Goal: Check status: Check status

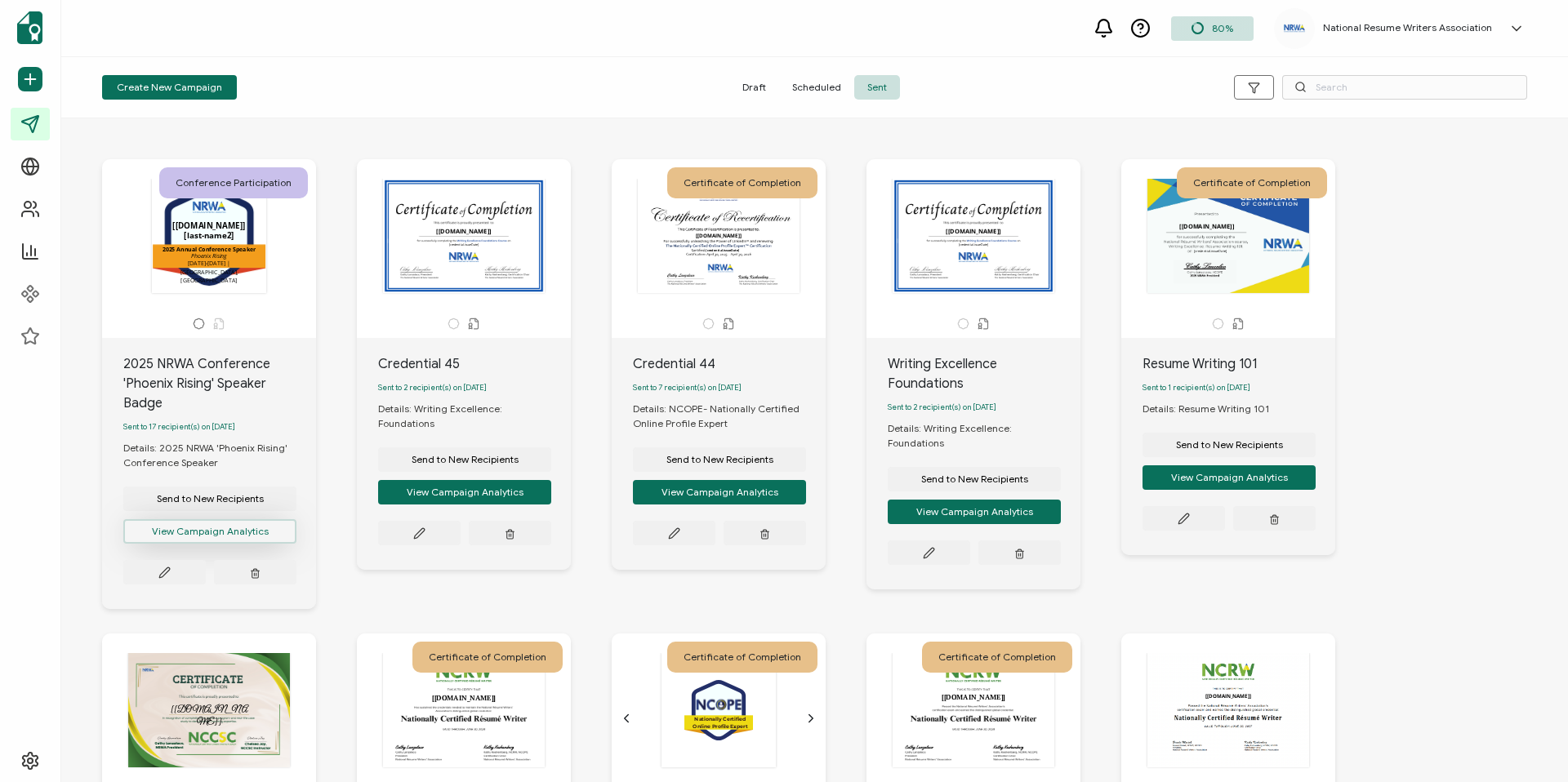
click at [240, 538] on button "View Campaign Analytics" at bounding box center [209, 531] width 173 height 25
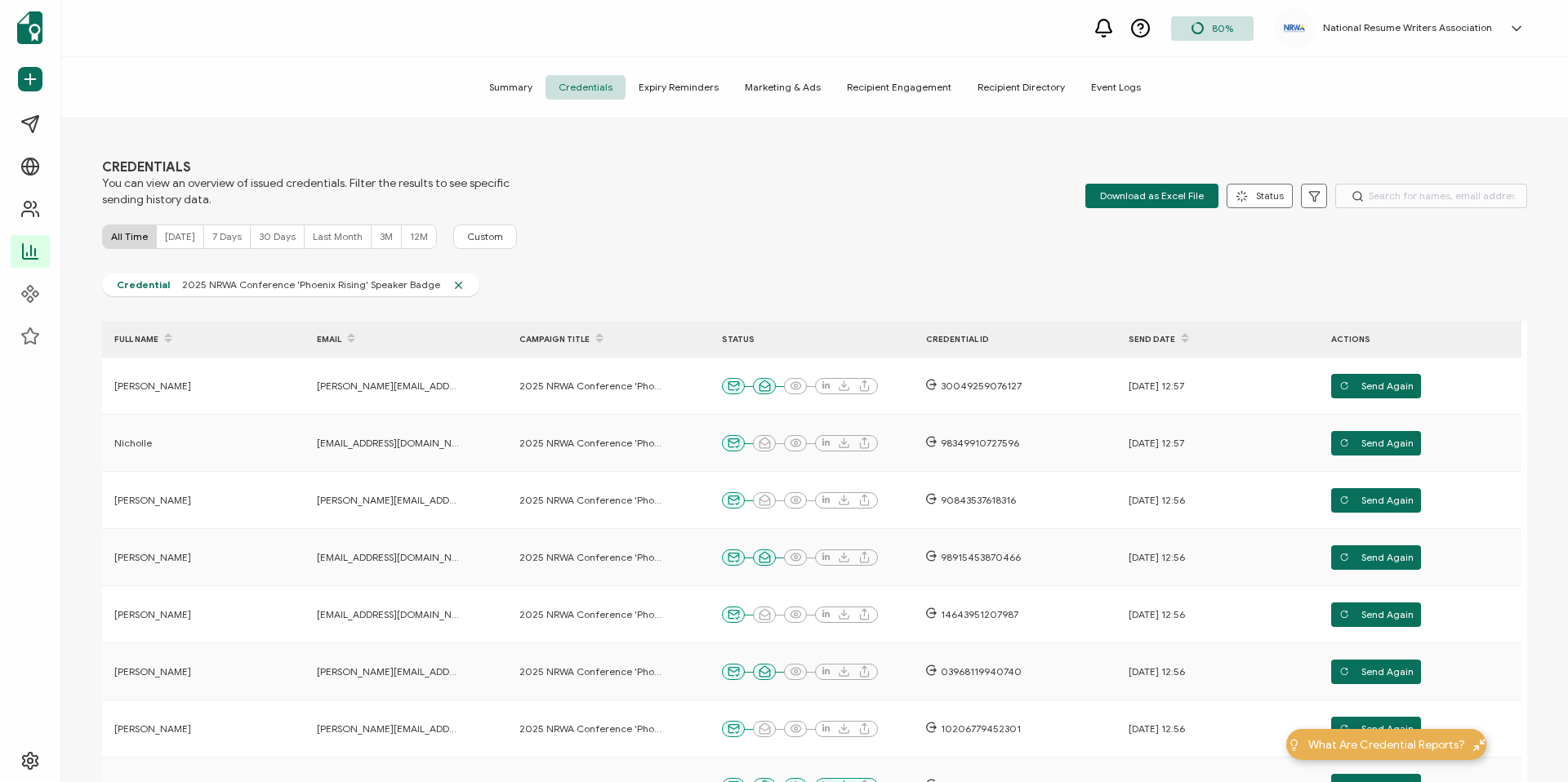
click at [529, 95] on span "Summary" at bounding box center [510, 86] width 70 height 25
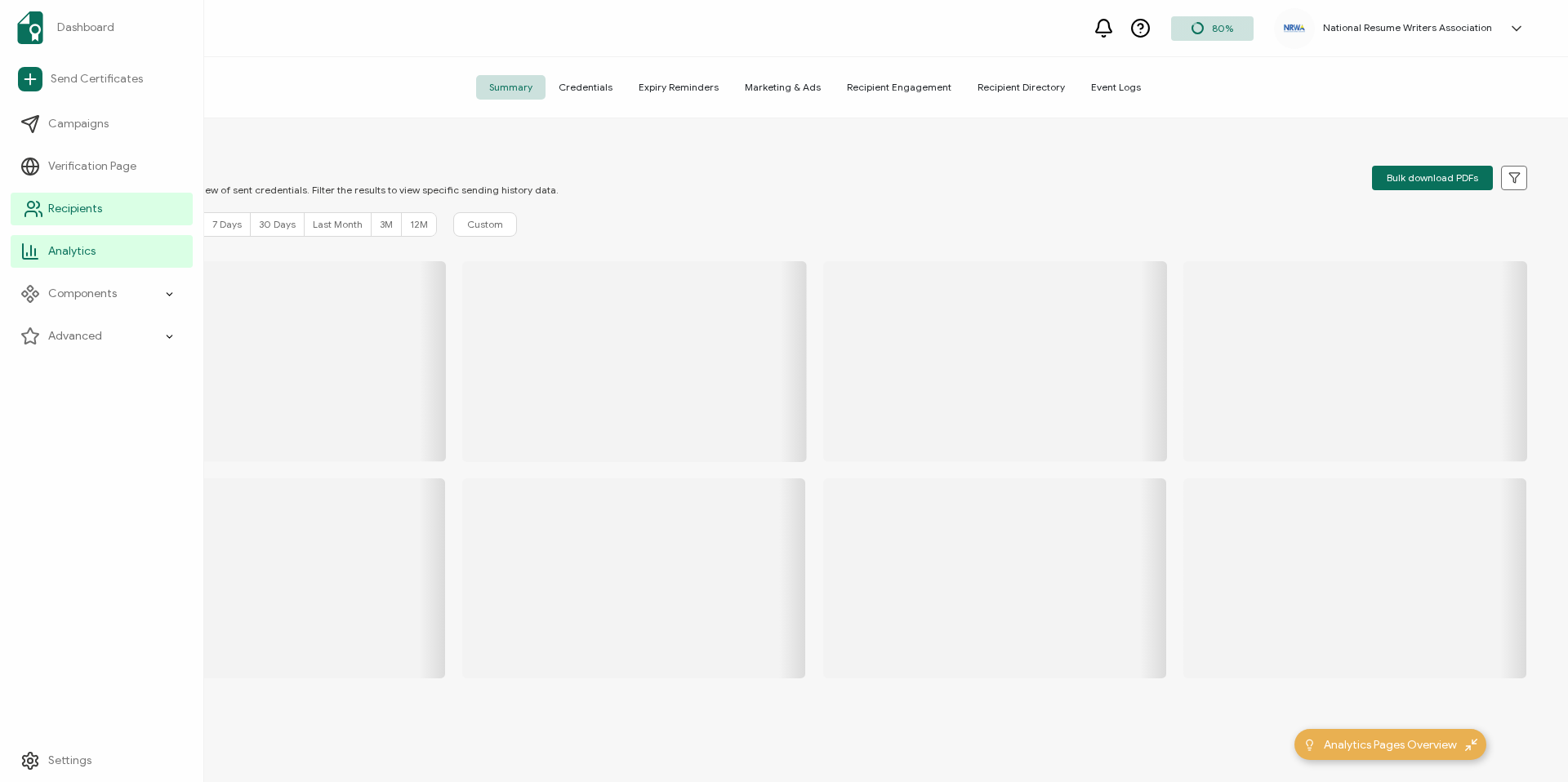
click at [61, 213] on span "Recipients" at bounding box center [75, 208] width 54 height 17
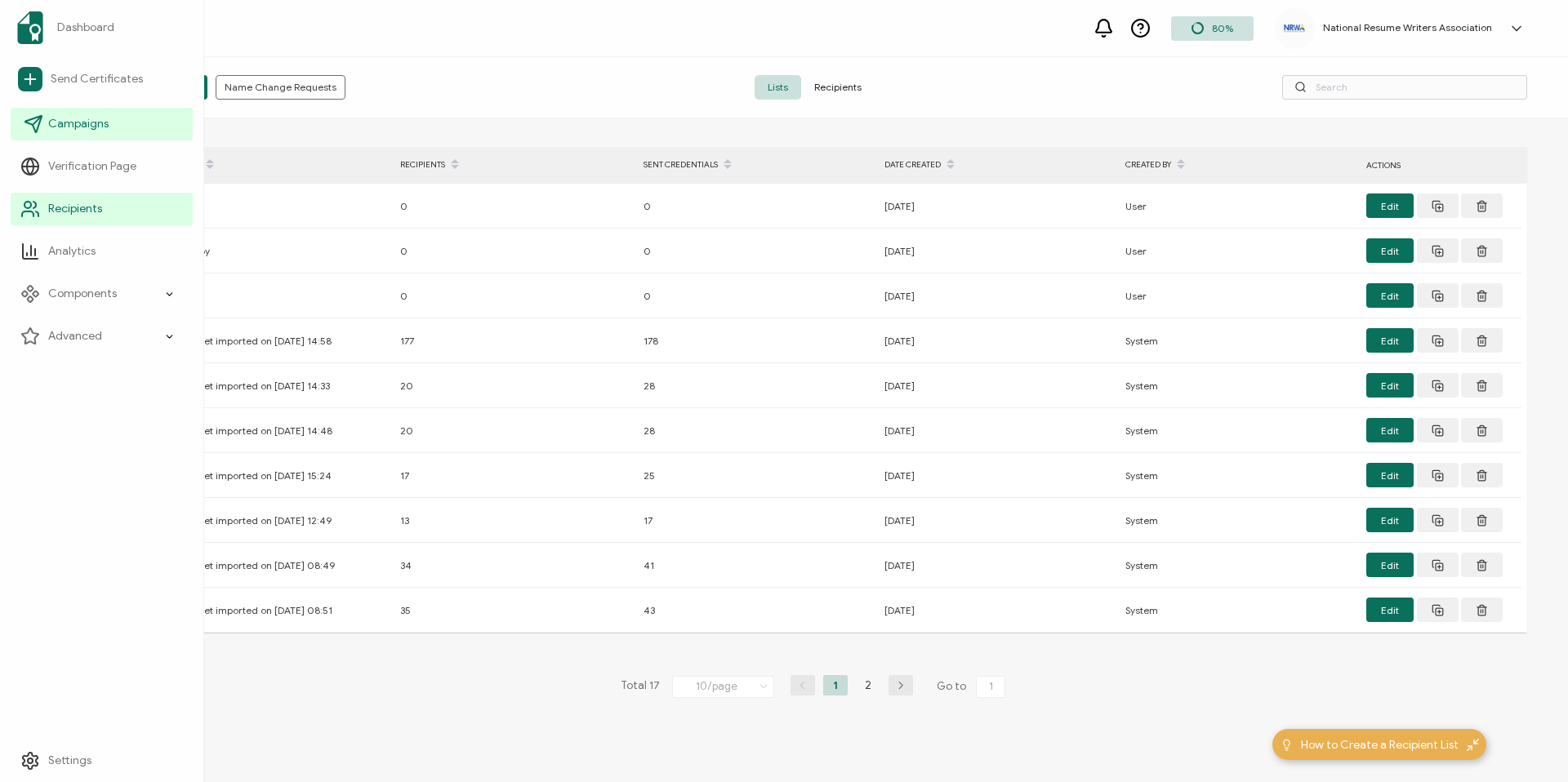
click at [69, 122] on span "Campaigns" at bounding box center [78, 124] width 60 height 17
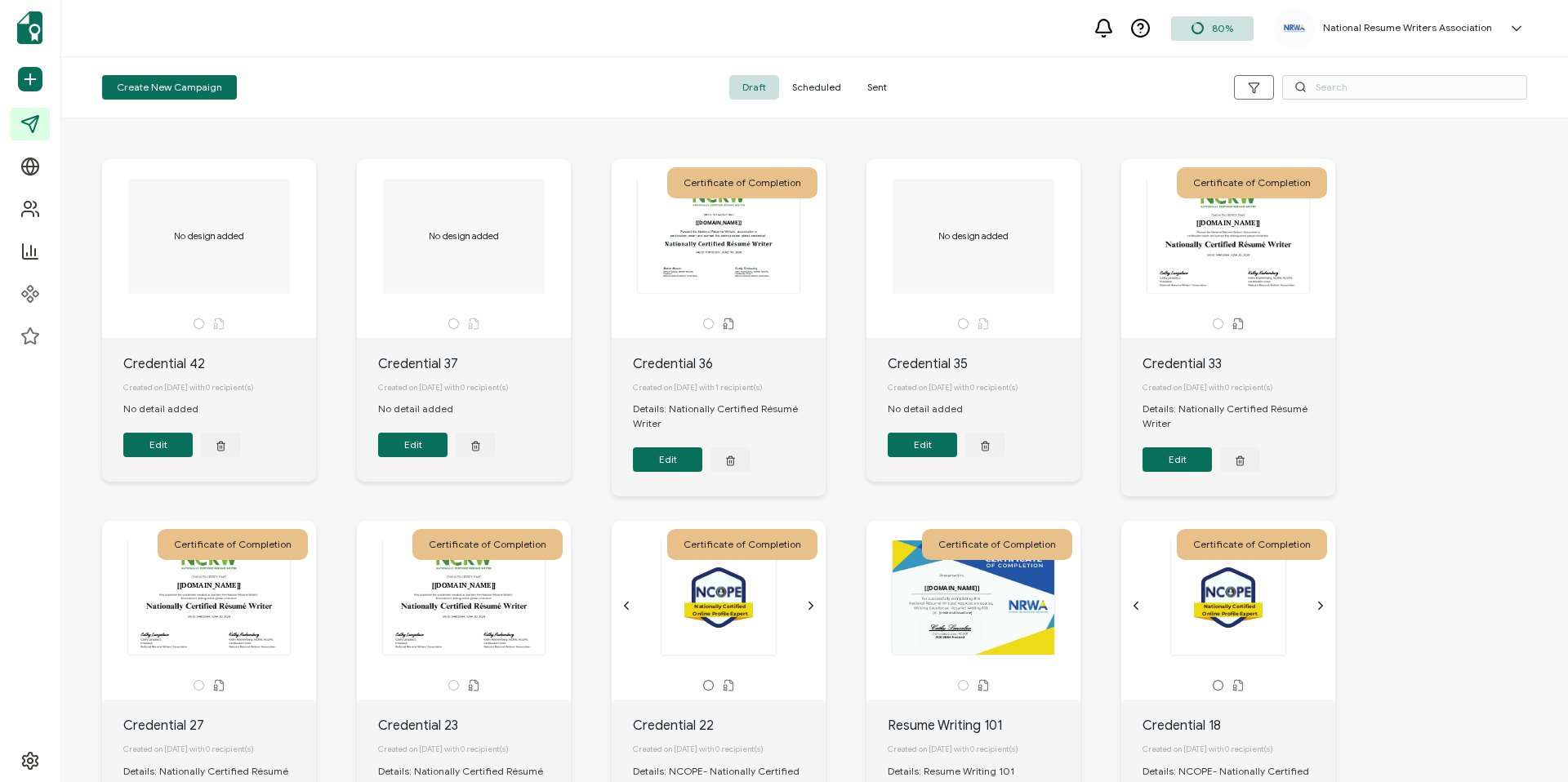
click at [876, 87] on span "Sent" at bounding box center [876, 86] width 46 height 25
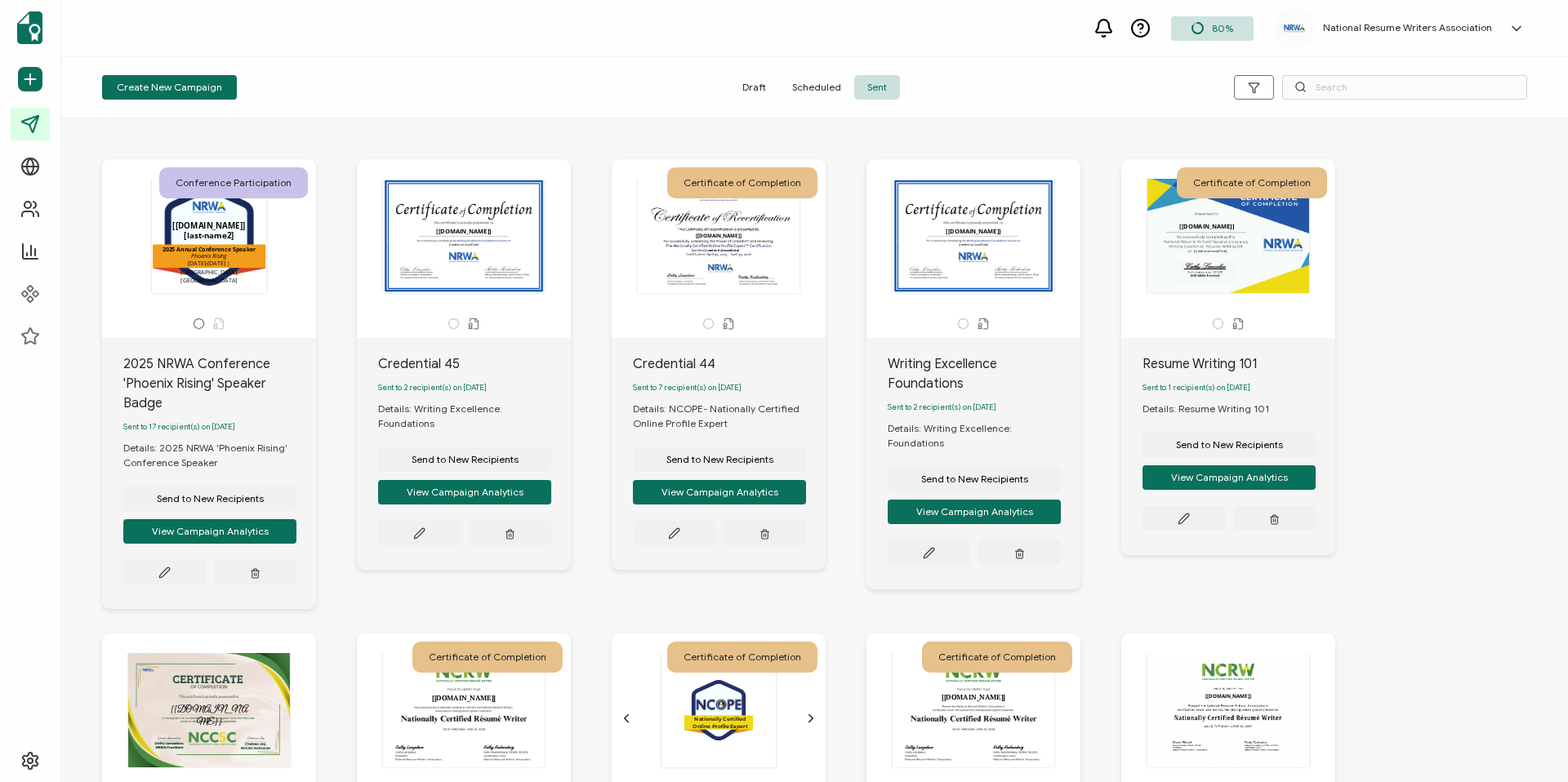
click at [224, 315] on div "Conference Participation .uuid-096204d9-ca43-4101-a4c3-07b3f2f44b7a{}.uuid-3bdf…" at bounding box center [209, 249] width 214 height 179
click at [200, 268] on div ".uuid-096204d9-ca43-4101-a4c3-07b3f2f44b7a{}.uuid-3bdfa571-5bbe-4c9f-b3f4-196cc…" at bounding box center [208, 236] width 172 height 116
click at [188, 346] on div "2025 NRWA Conference 'Phoenix Rising' Speaker Badge Sent to 17 recipient(s) on …" at bounding box center [209, 474] width 214 height 271
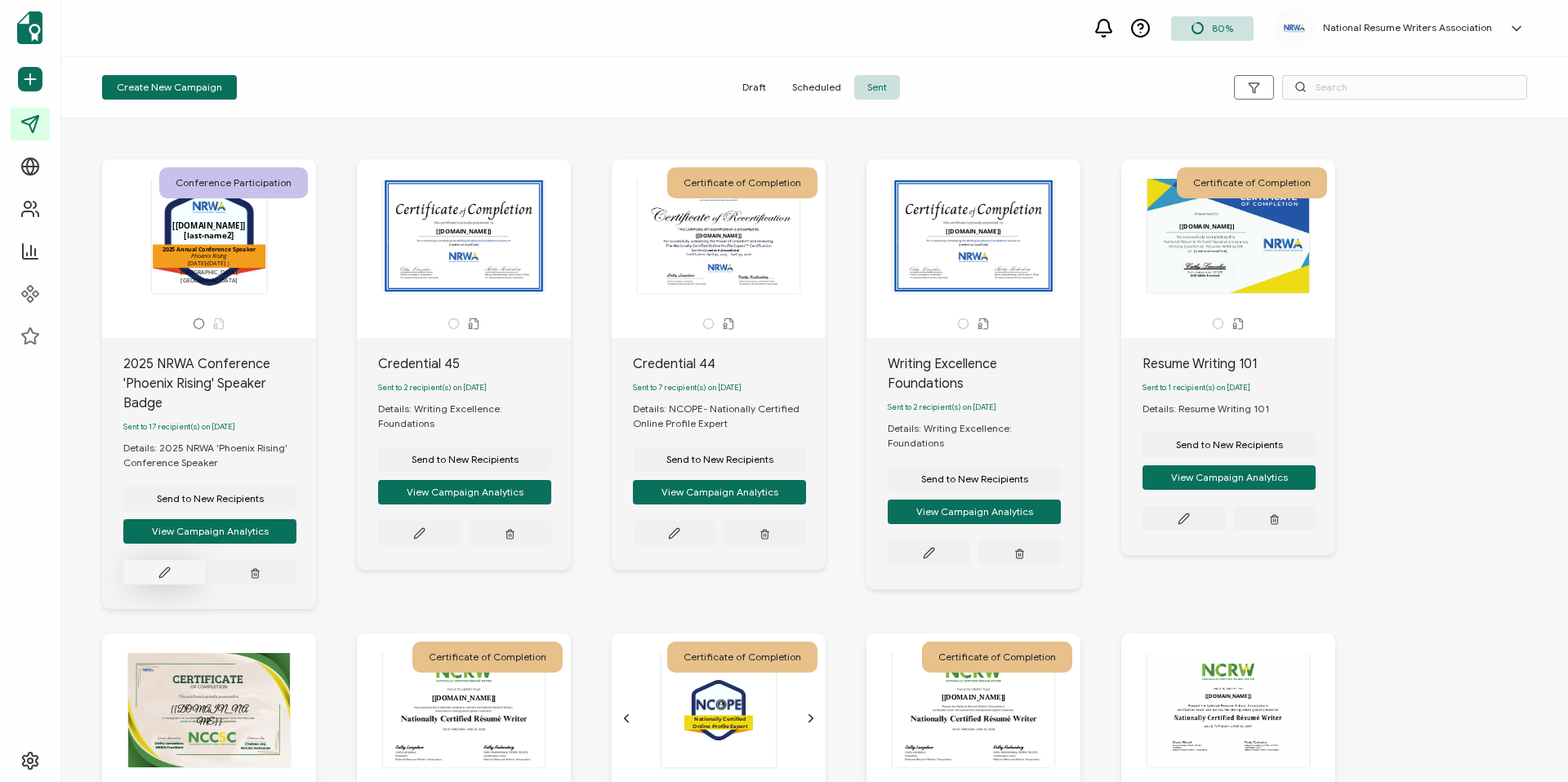
click at [191, 576] on button at bounding box center [164, 572] width 83 height 25
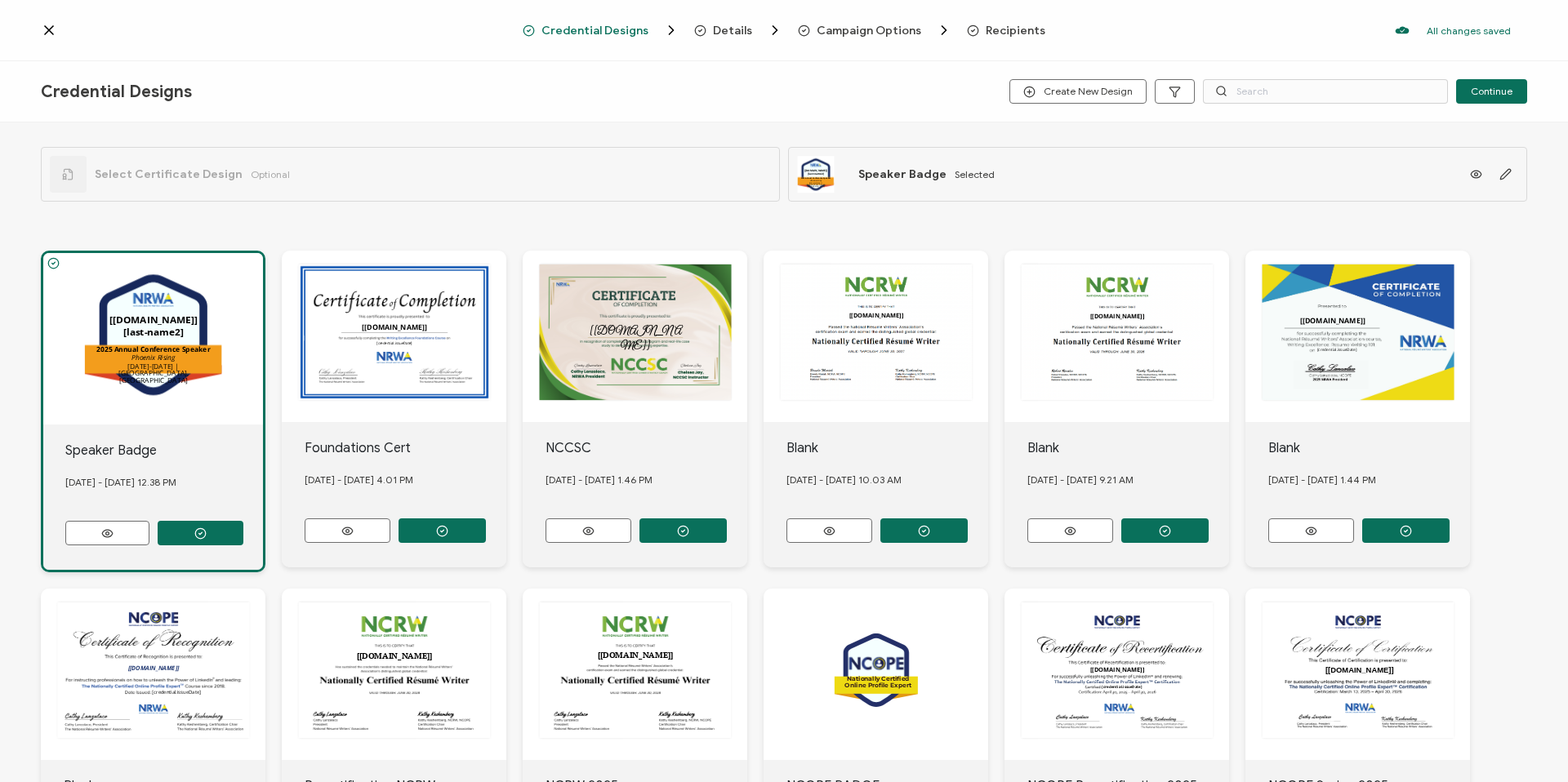
click at [993, 37] on span "Recipients" at bounding box center [1006, 29] width 79 height 17
click at [992, 25] on span "Recipients" at bounding box center [1015, 30] width 60 height 12
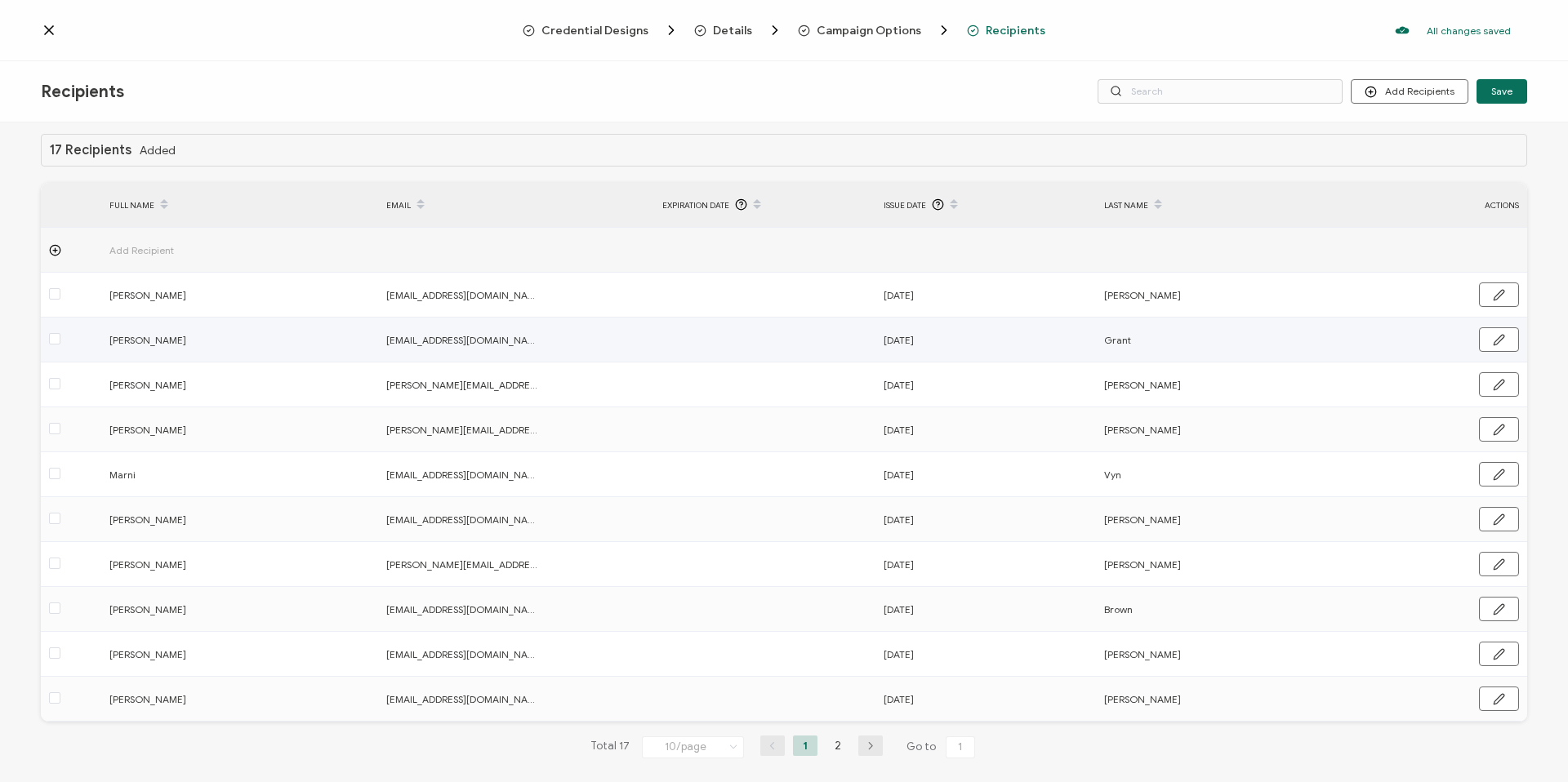
scroll to position [7, 0]
click at [891, 37] on span "Campaign Options" at bounding box center [874, 29] width 154 height 17
click at [56, 27] on icon at bounding box center [49, 29] width 17 height 17
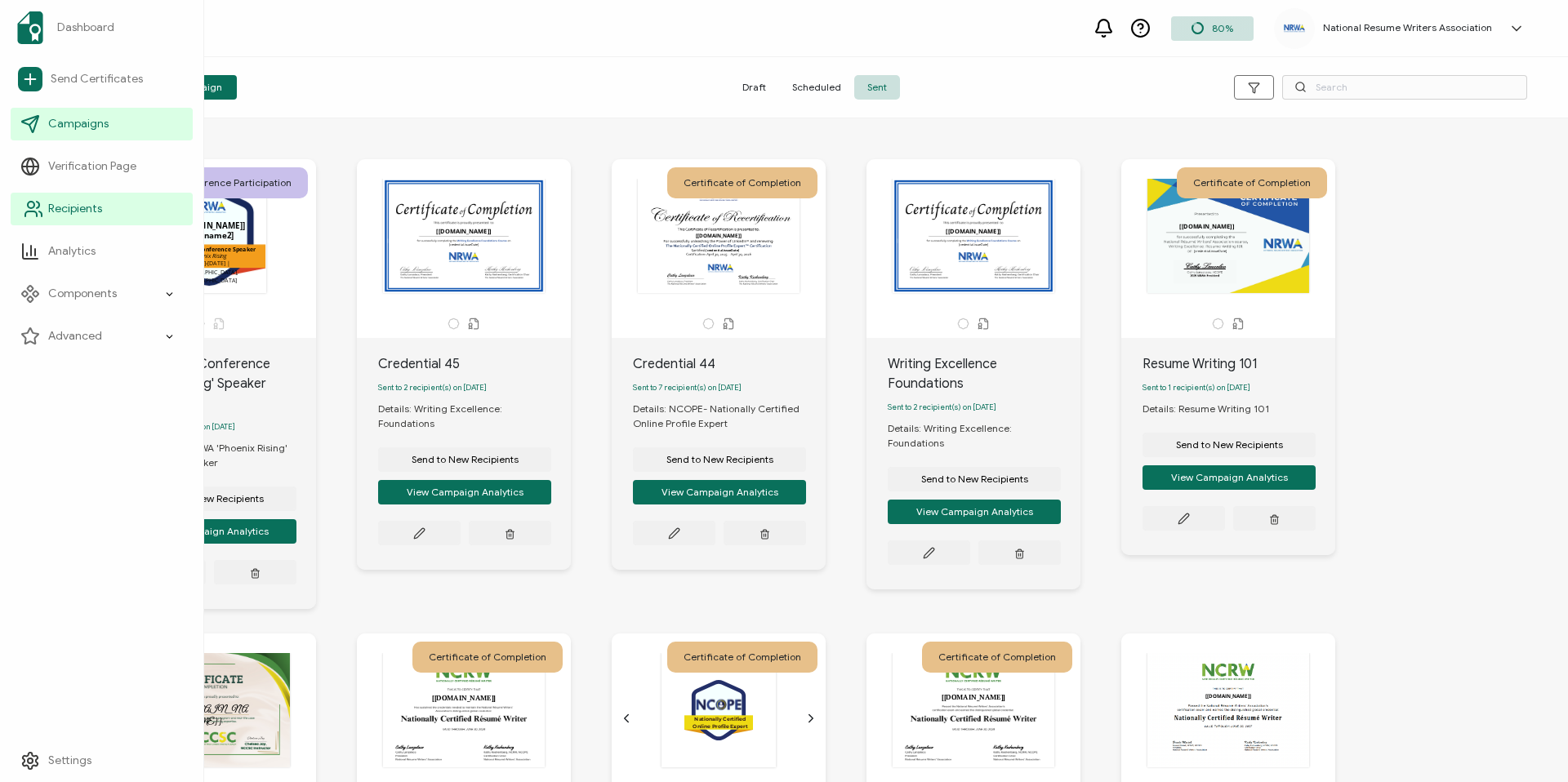
click at [60, 217] on link "Recipients" at bounding box center [101, 208] width 182 height 32
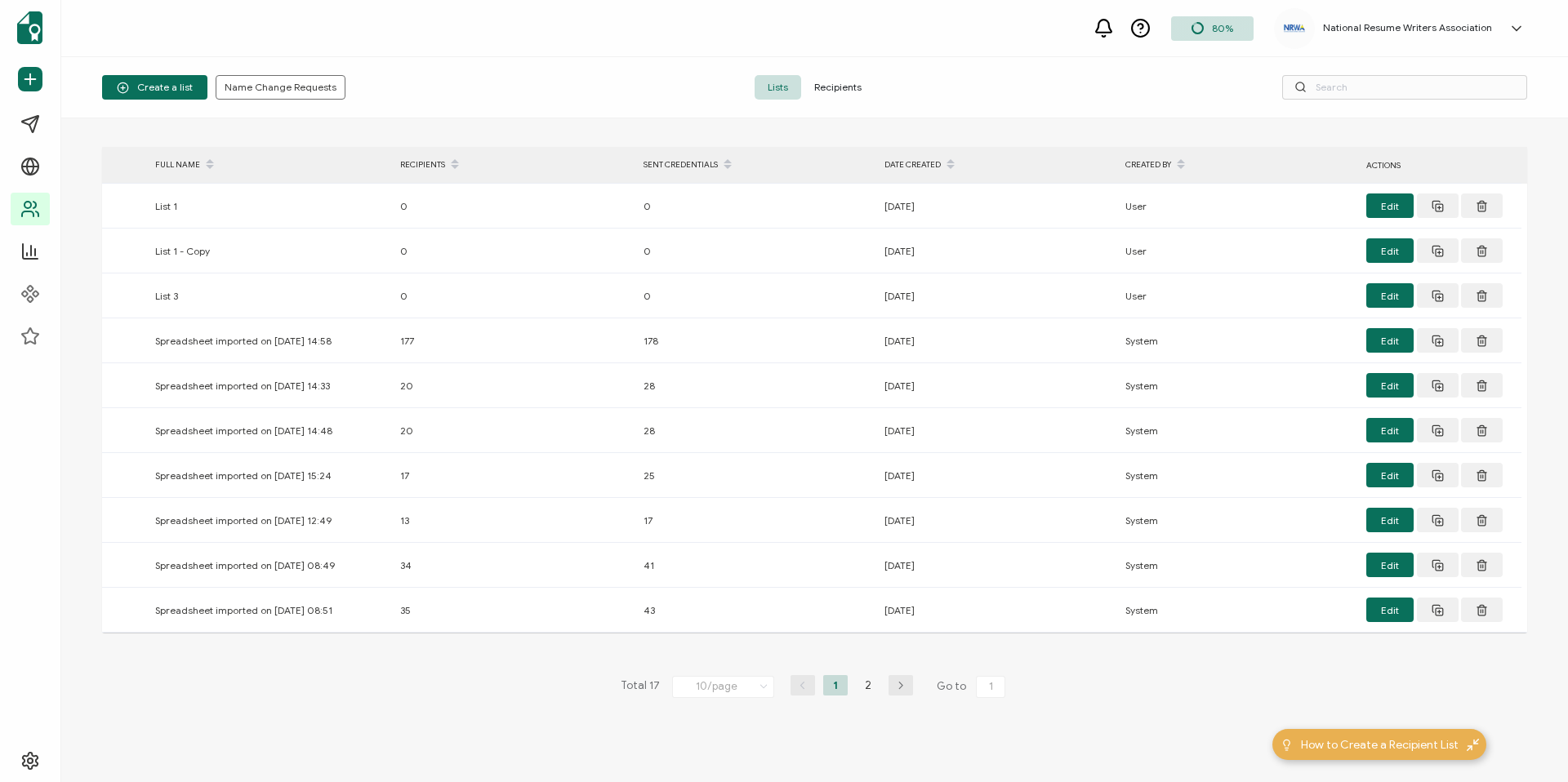
click at [842, 92] on span "Recipients" at bounding box center [837, 86] width 74 height 25
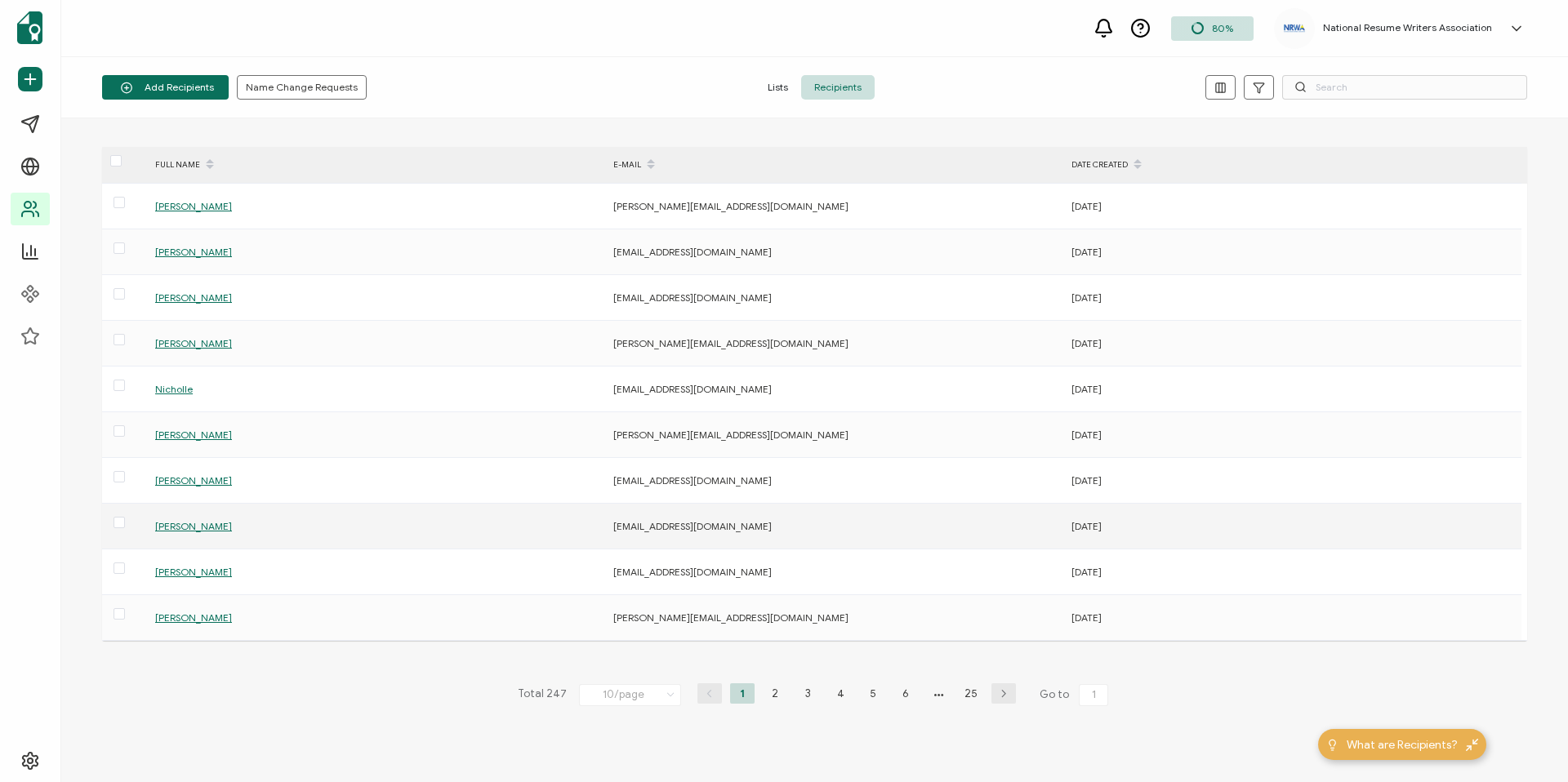
scroll to position [44, 0]
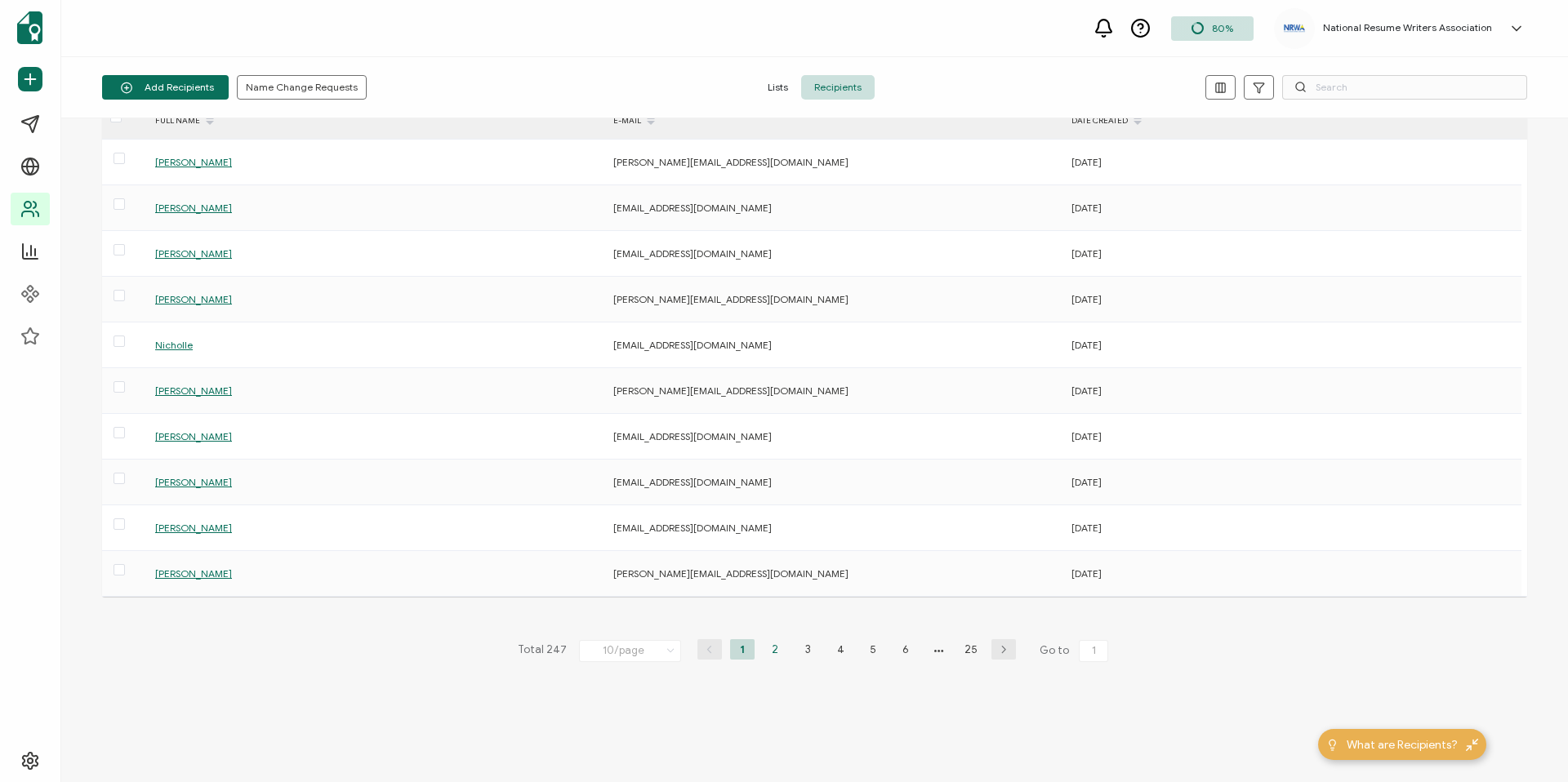
click at [769, 650] on li "2" at bounding box center [774, 649] width 25 height 21
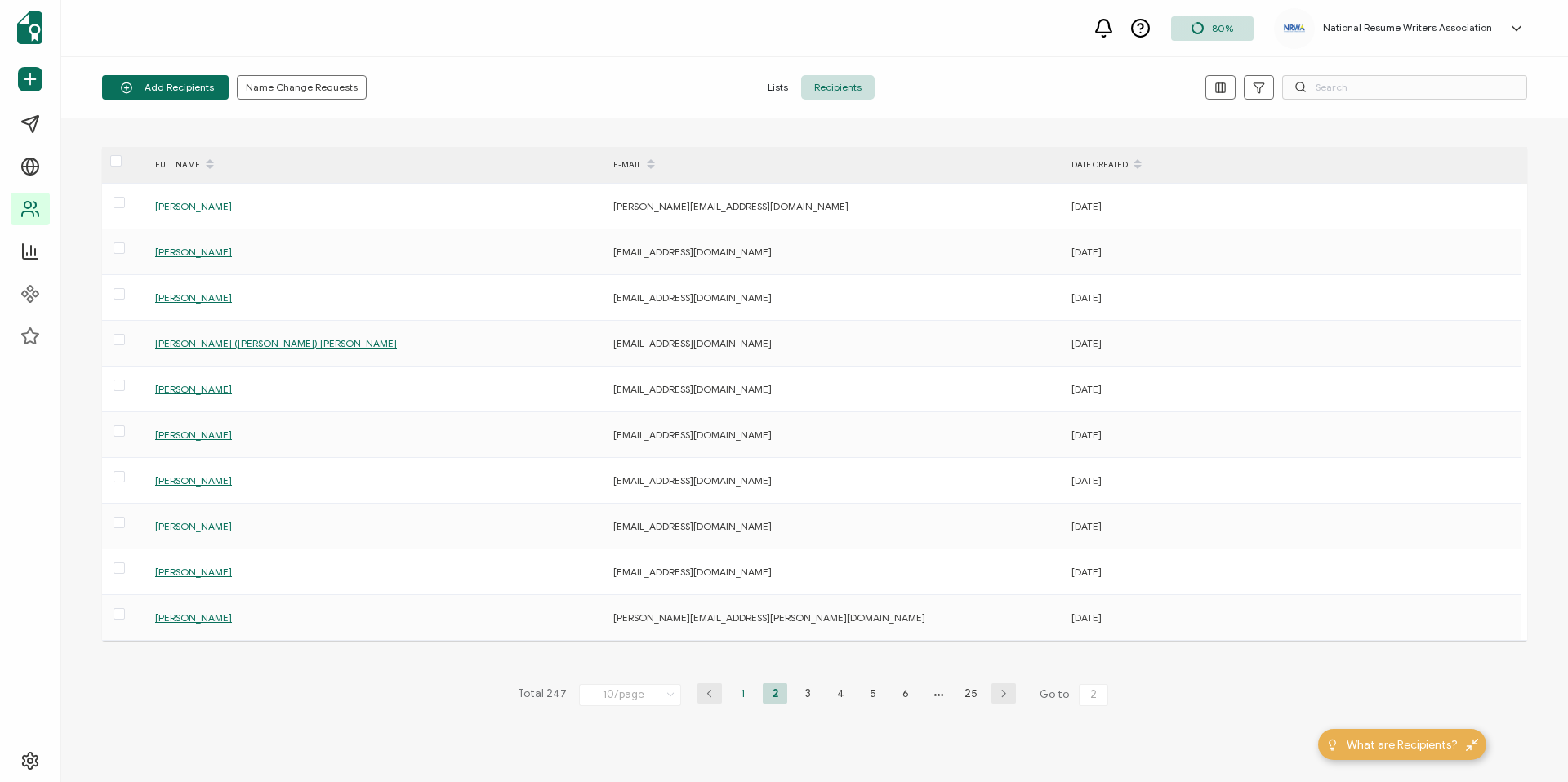
click at [730, 690] on li "1" at bounding box center [742, 694] width 25 height 21
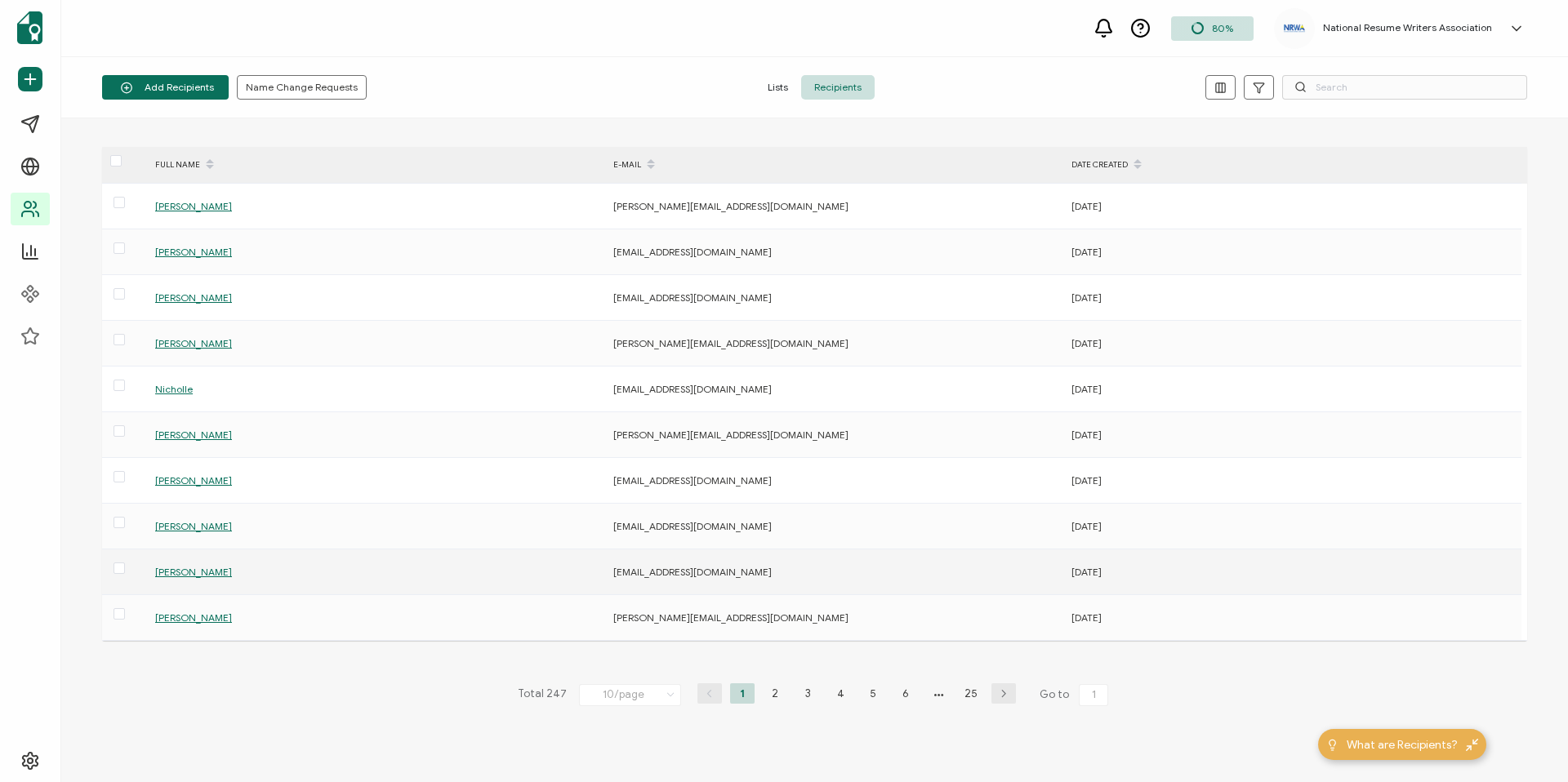
click at [162, 573] on span "[PERSON_NAME]" at bounding box center [194, 572] width 77 height 12
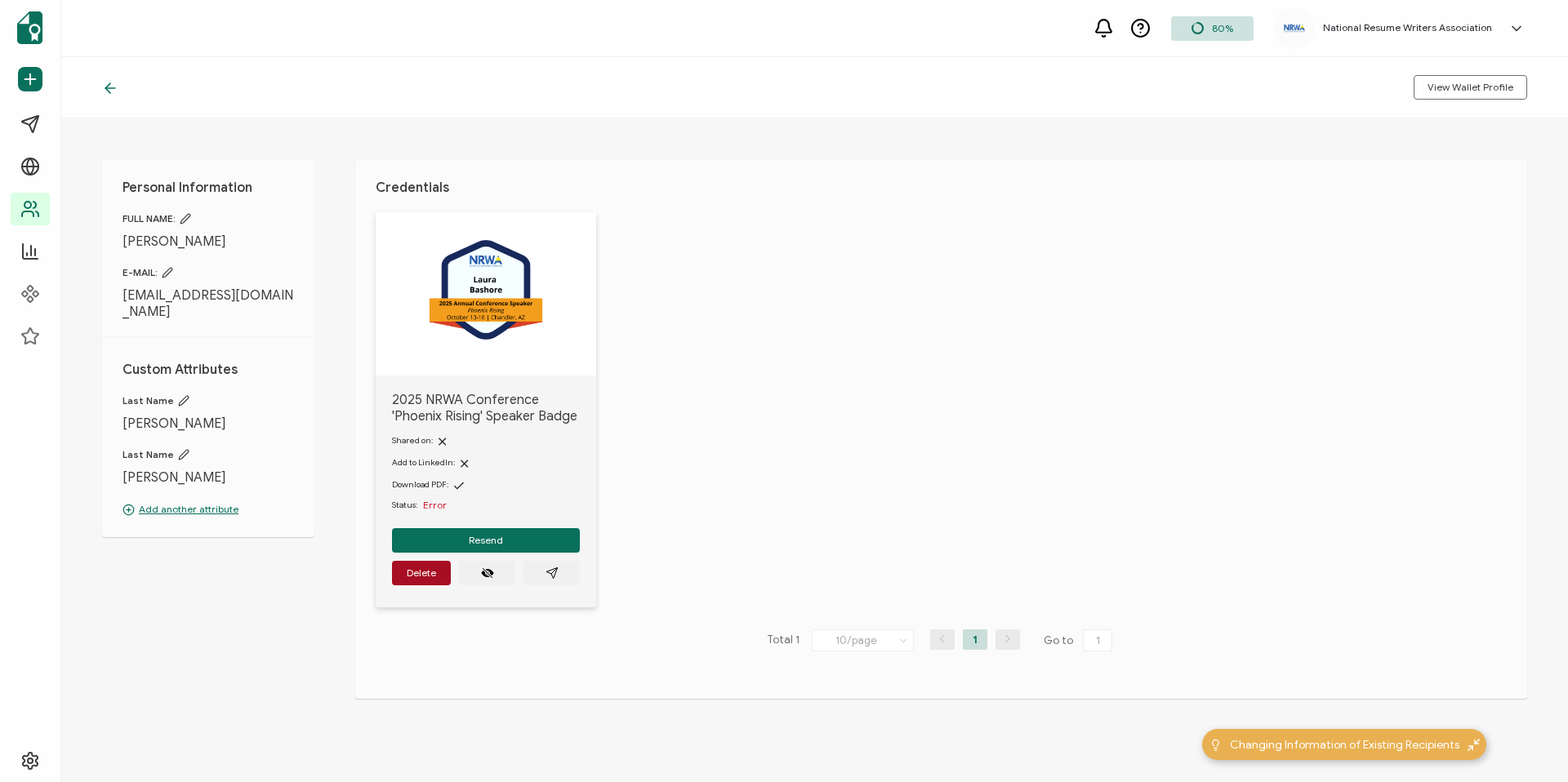
click at [99, 86] on div "View Wallet Profile" at bounding box center [813, 87] width 1506 height 61
click at [110, 89] on icon at bounding box center [110, 87] width 17 height 17
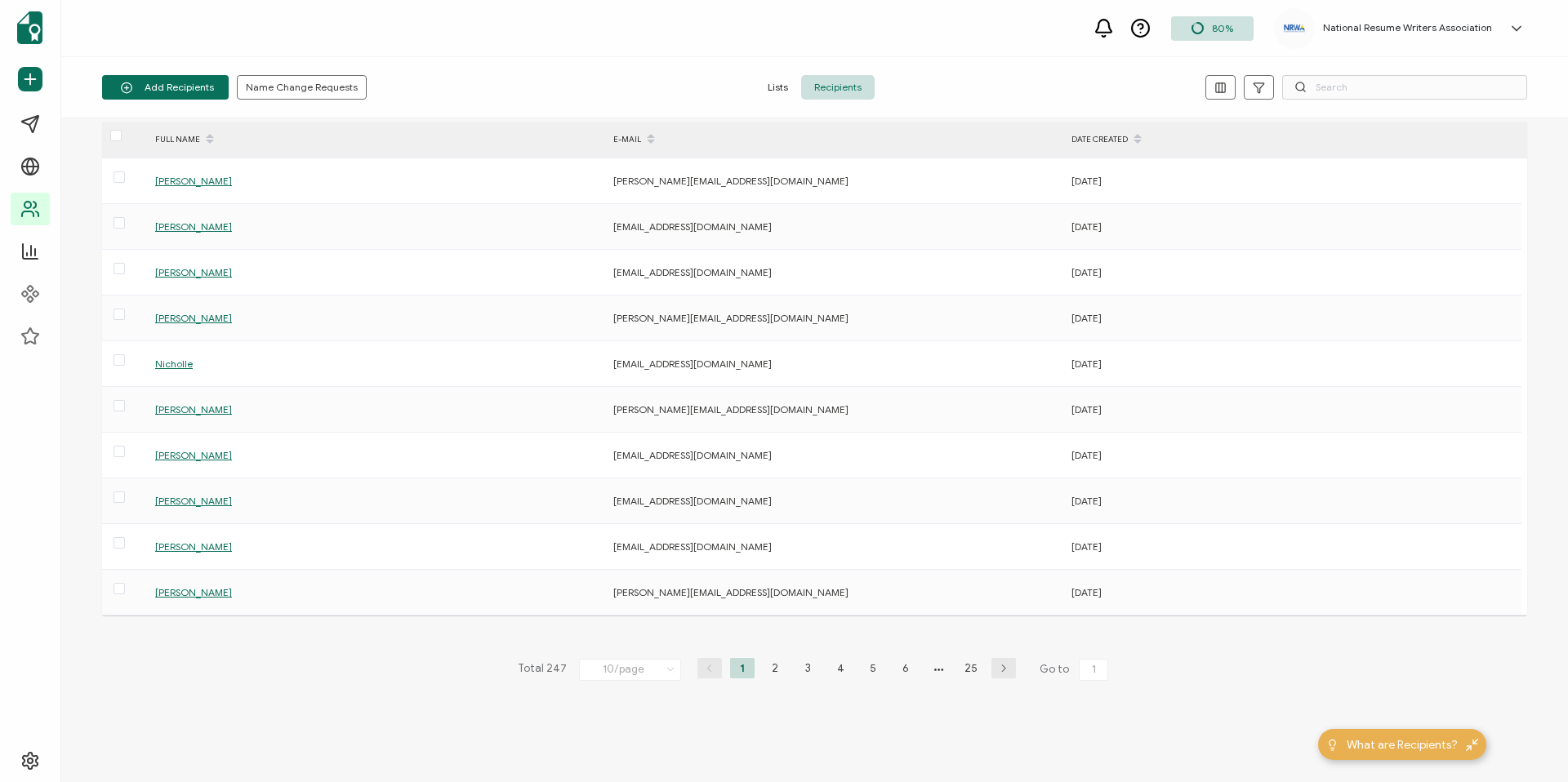
scroll to position [27, 0]
click at [775, 661] on li "2" at bounding box center [774, 666] width 25 height 21
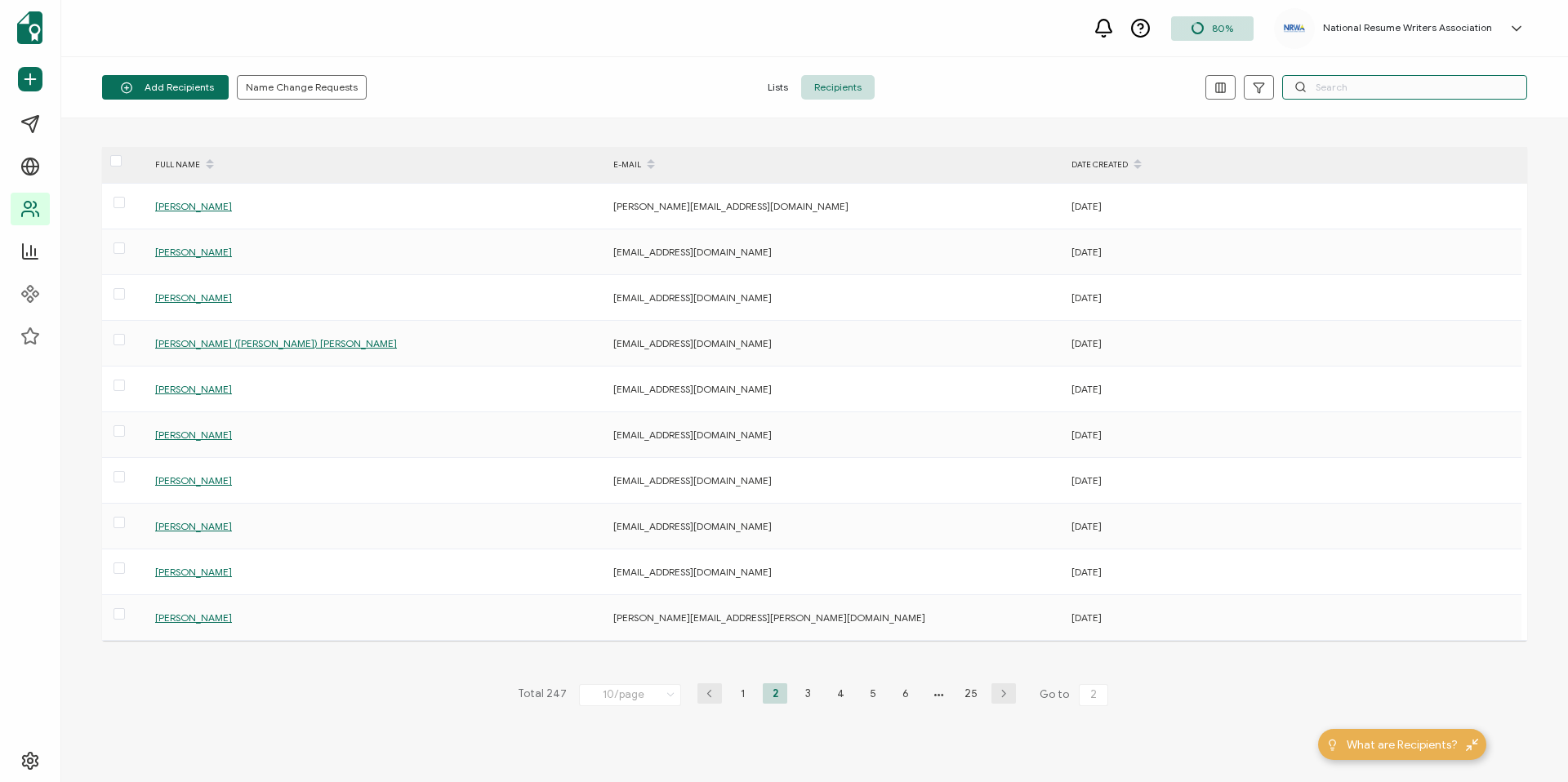
click at [1315, 92] on input "text" at bounding box center [1404, 86] width 245 height 25
click at [1336, 93] on input "text" at bounding box center [1404, 86] width 245 height 25
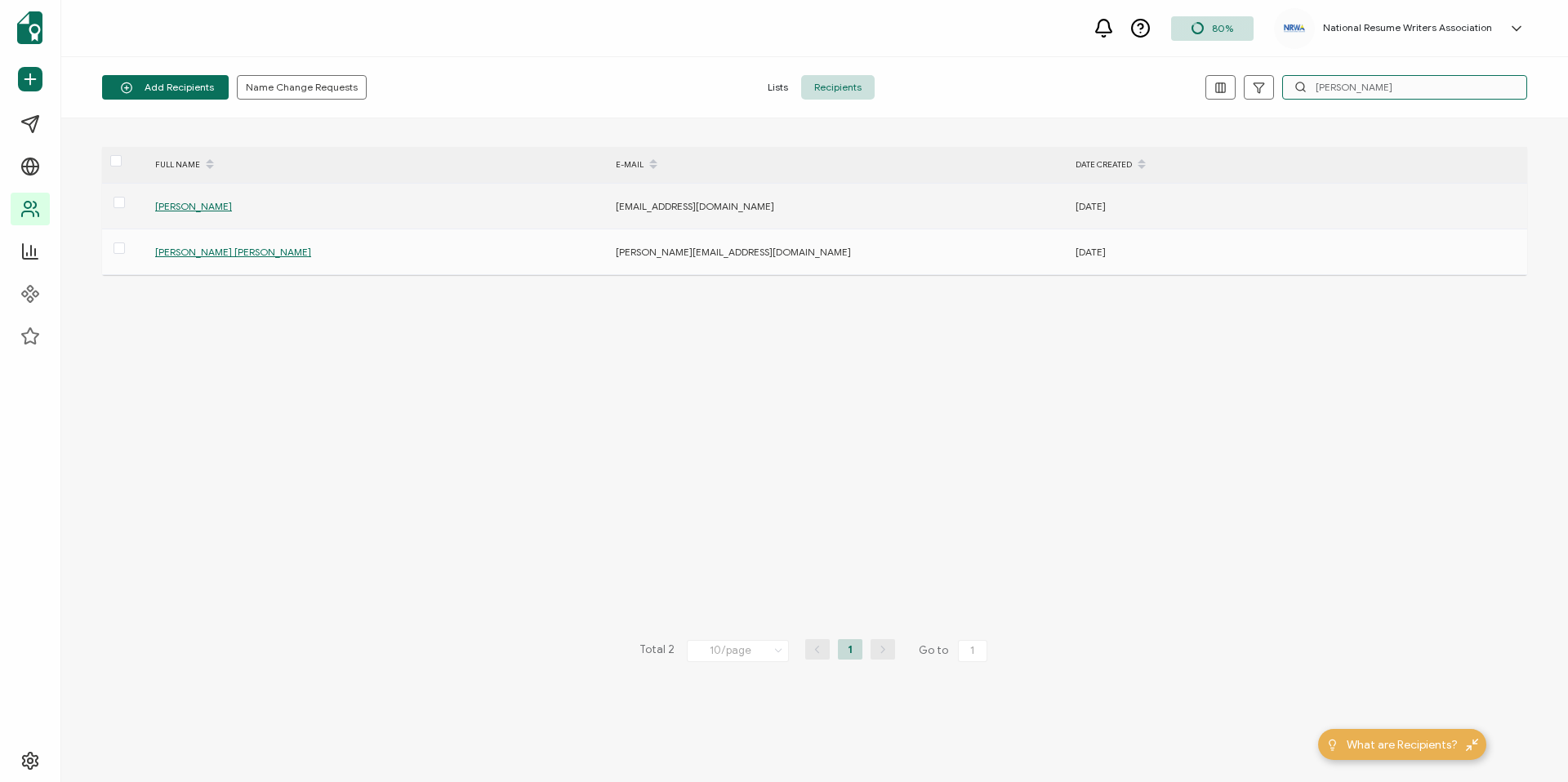
type input "[PERSON_NAME]"
click at [171, 207] on span "[PERSON_NAME]" at bounding box center [194, 206] width 77 height 12
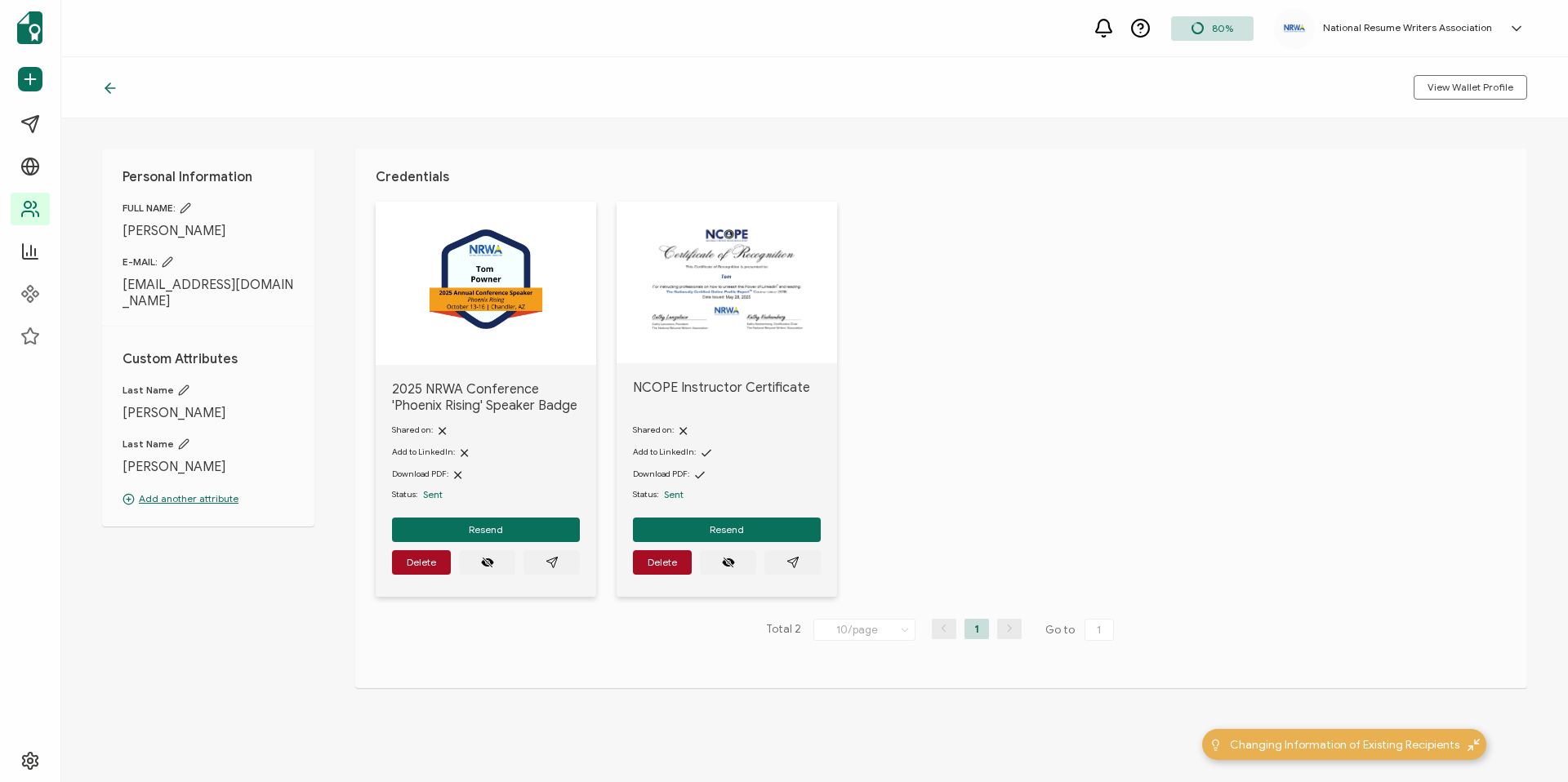
scroll to position [19, 0]
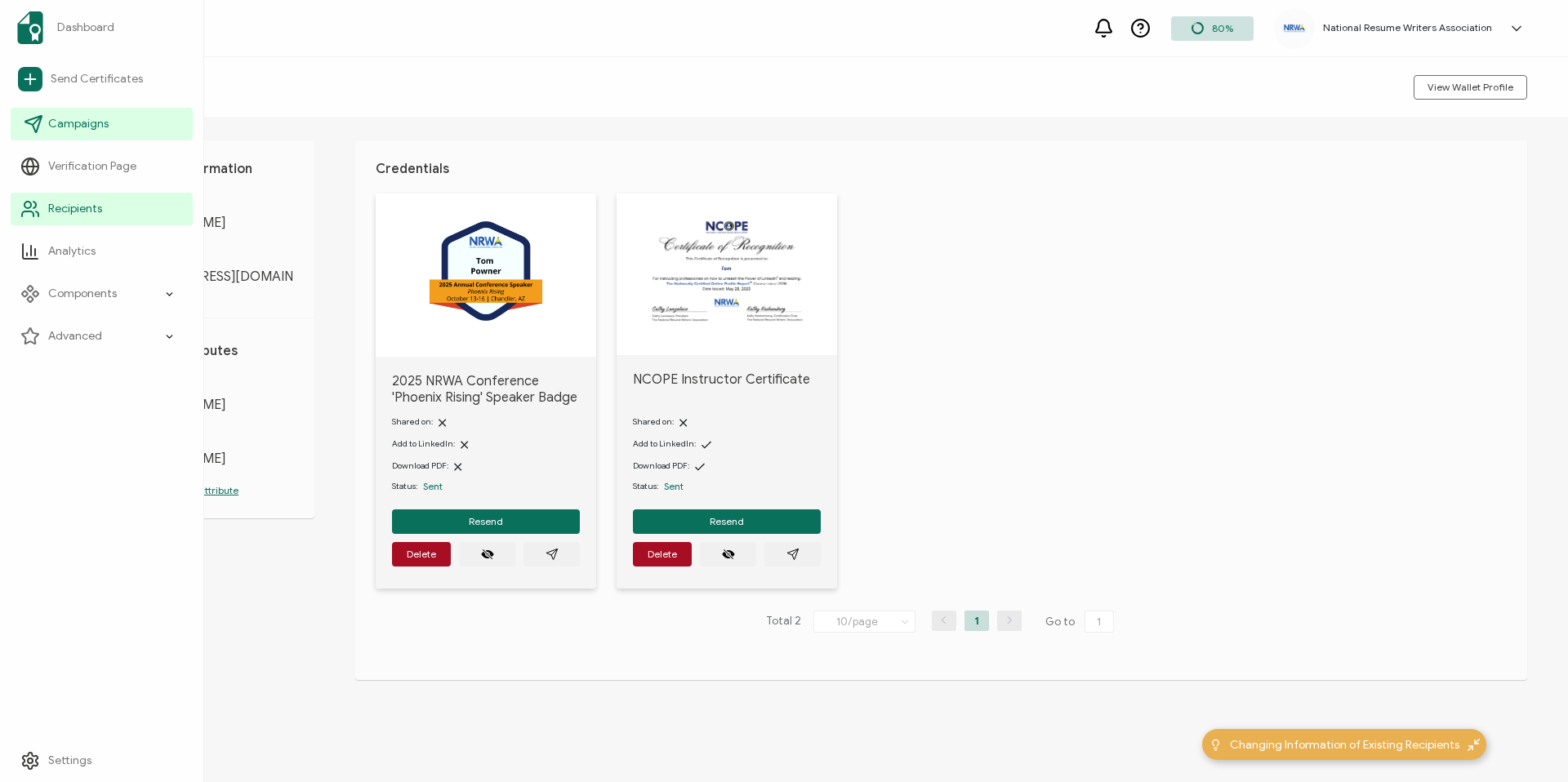
click at [89, 124] on span "Campaigns" at bounding box center [78, 124] width 60 height 17
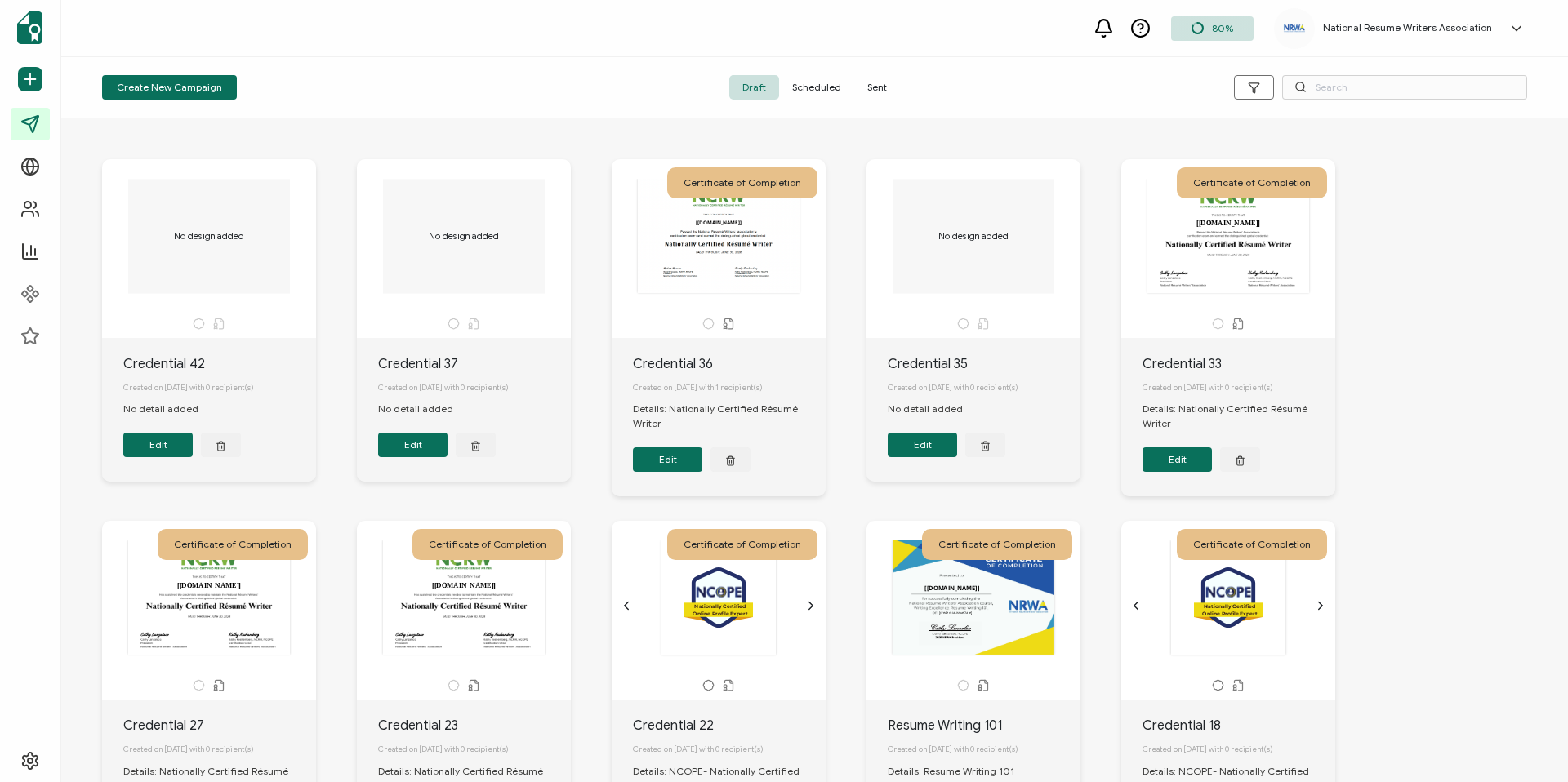
click at [876, 88] on span "Sent" at bounding box center [876, 86] width 46 height 25
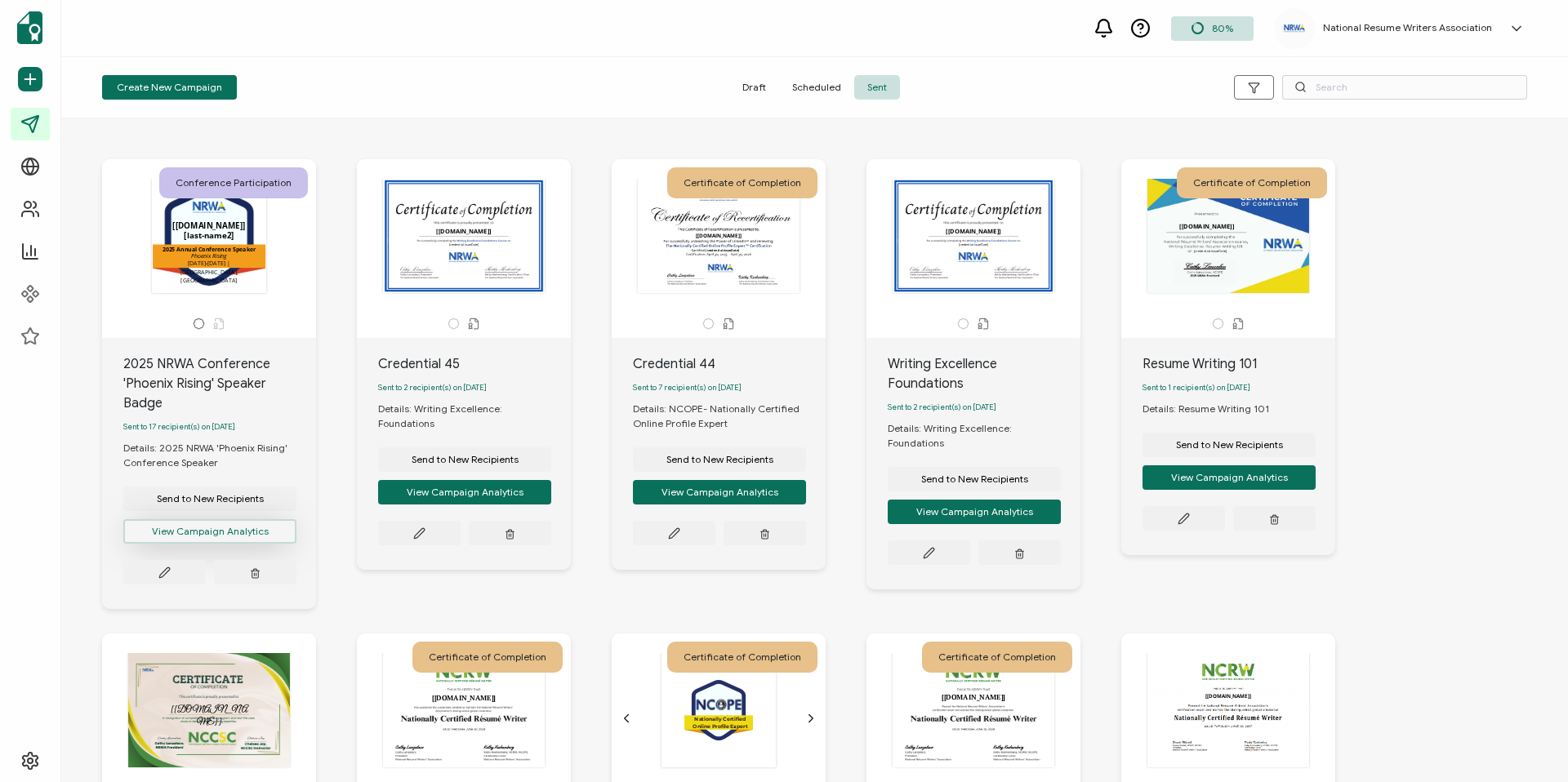
click at [231, 530] on button "View Campaign Analytics" at bounding box center [209, 531] width 173 height 25
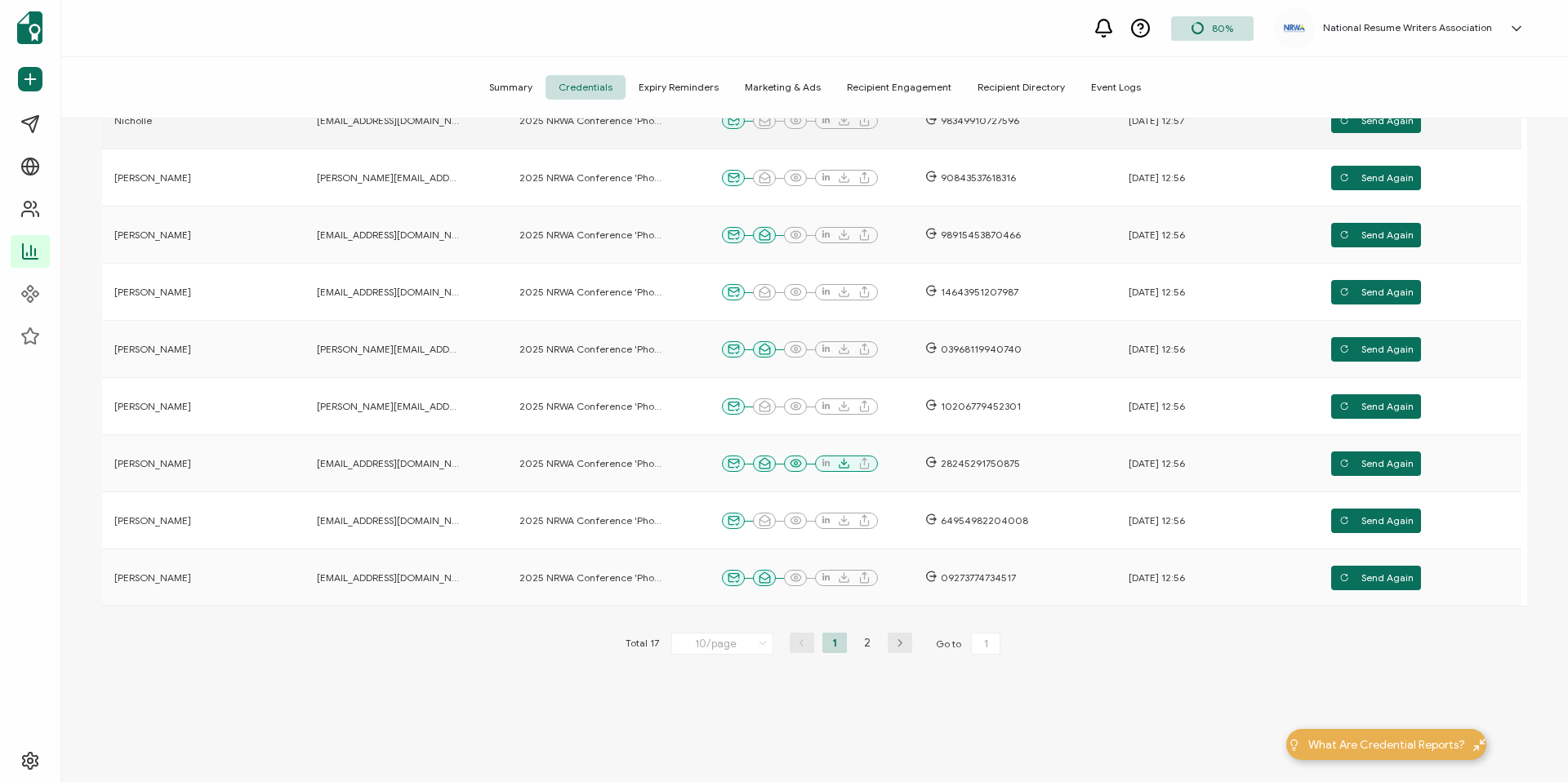
scroll to position [351, 0]
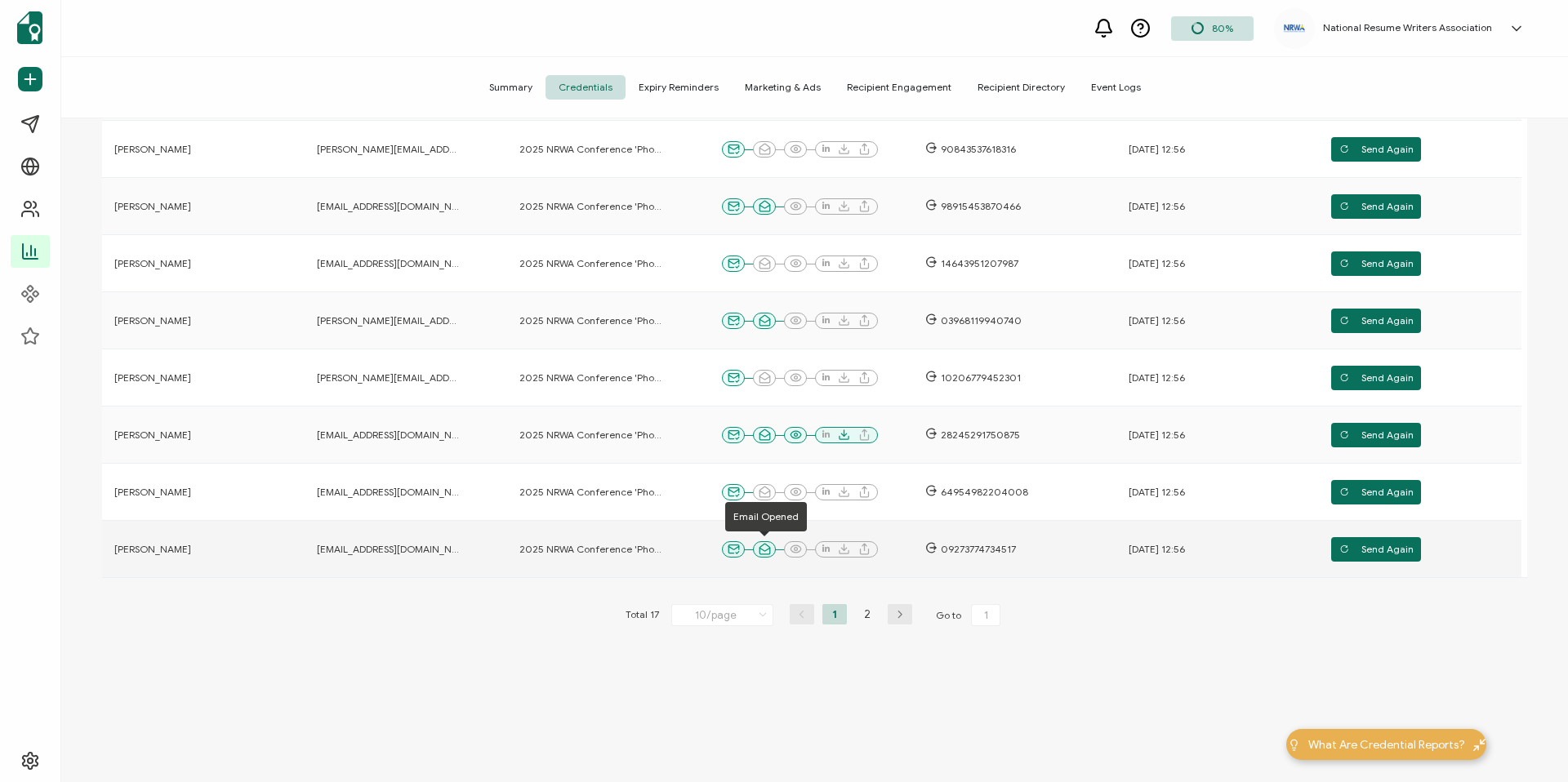
click at [763, 553] on icon at bounding box center [764, 548] width 11 height 11
click at [358, 548] on span "[EMAIL_ADDRESS][DOMAIN_NAME]" at bounding box center [387, 549] width 142 height 13
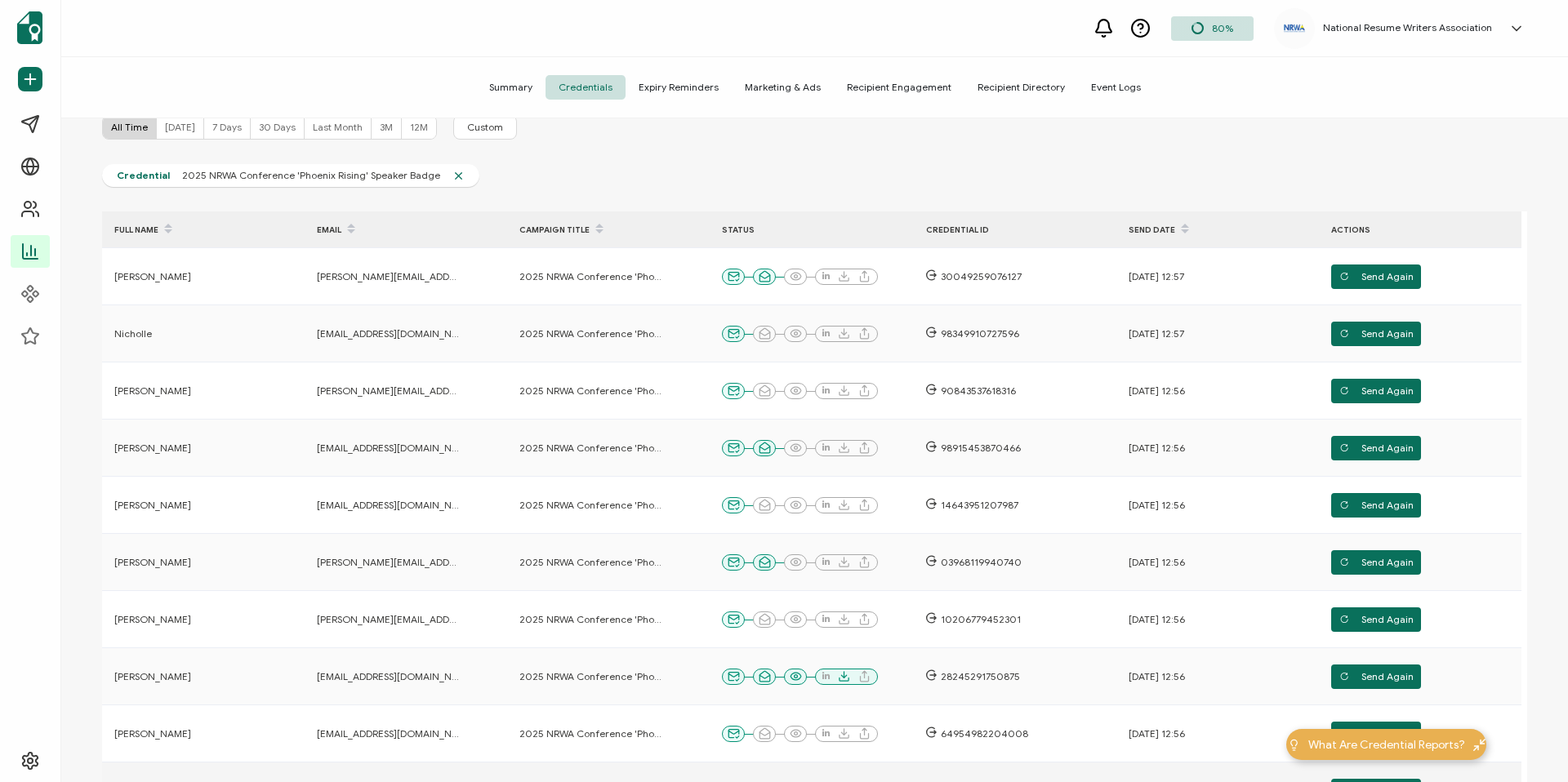
scroll to position [107, 0]
